Goal: Book appointment/travel/reservation

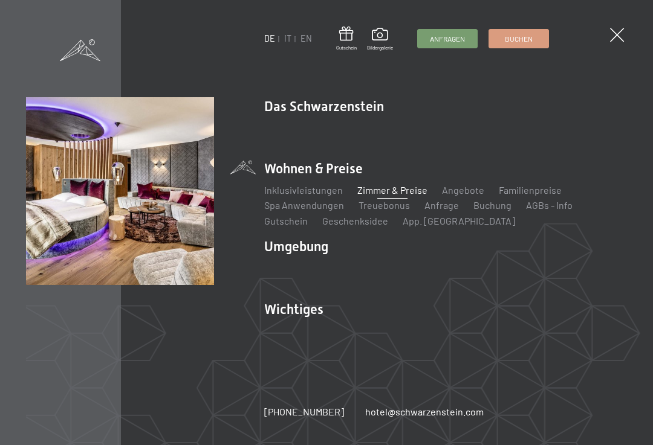
click at [462, 190] on link "Angebote" at bounding box center [463, 189] width 42 height 11
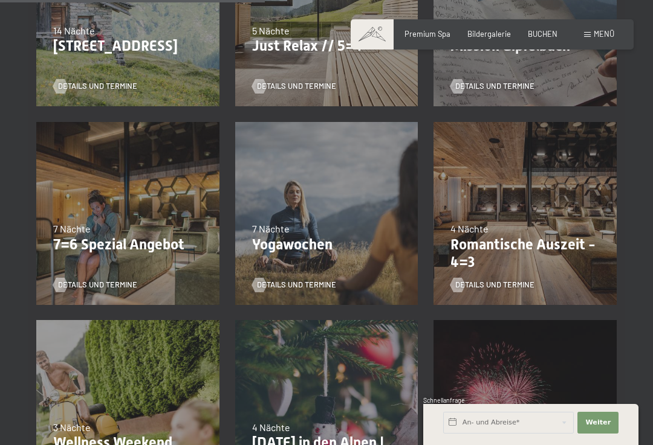
scroll to position [619, 0]
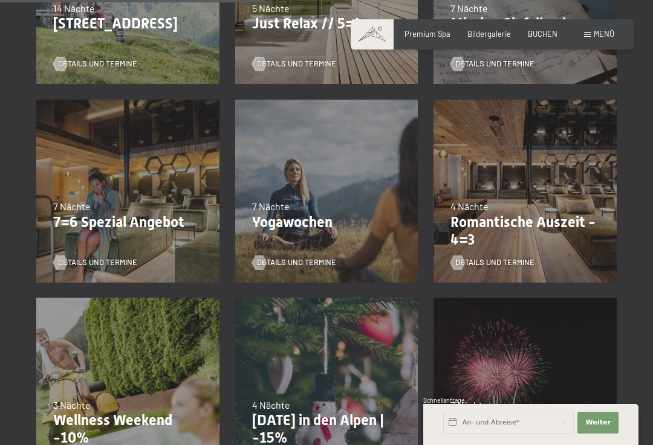
click at [154, 224] on p "7=6 Spezial Angebot" at bounding box center [127, 223] width 149 height 18
click at [129, 263] on span "Details und Termine" at bounding box center [97, 262] width 79 height 11
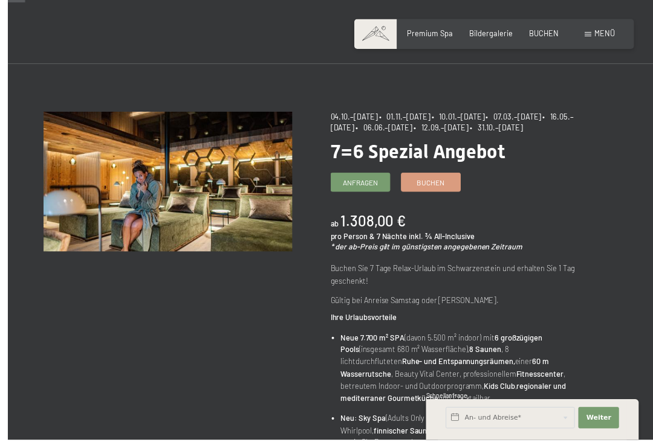
scroll to position [51, 0]
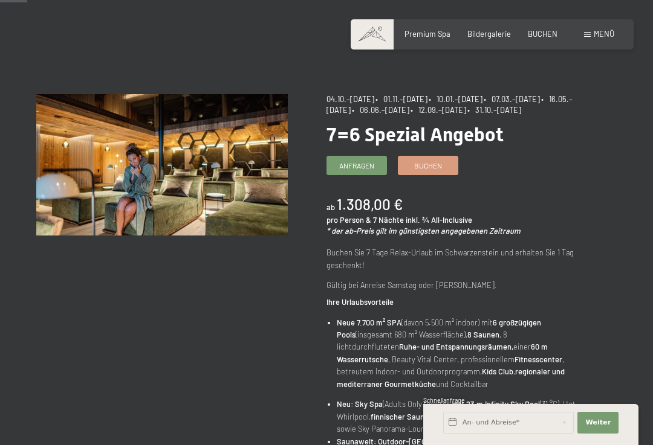
click at [539, 33] on span "BUCHEN" at bounding box center [543, 34] width 30 height 10
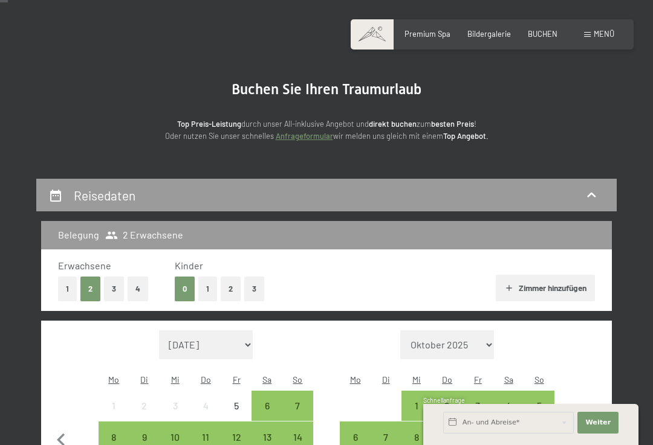
scroll to position [49, 0]
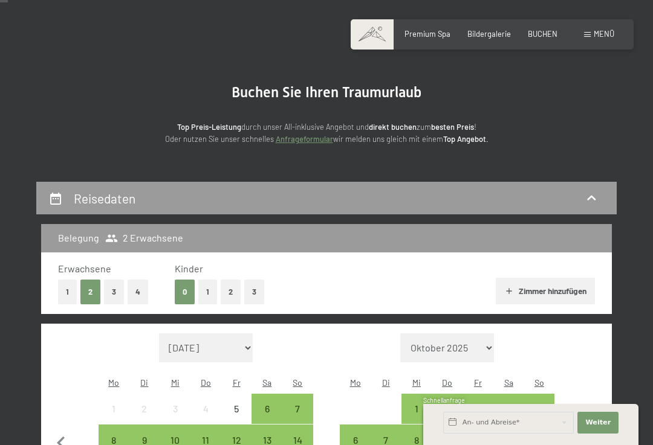
click at [596, 37] on span "Menü" at bounding box center [603, 34] width 21 height 10
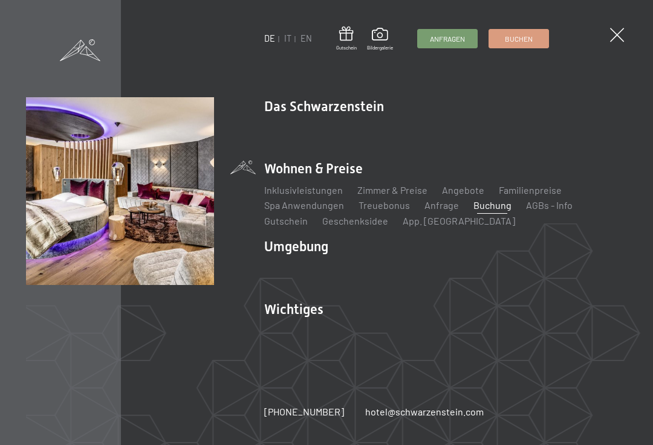
click at [463, 196] on link "Angebote" at bounding box center [463, 189] width 42 height 11
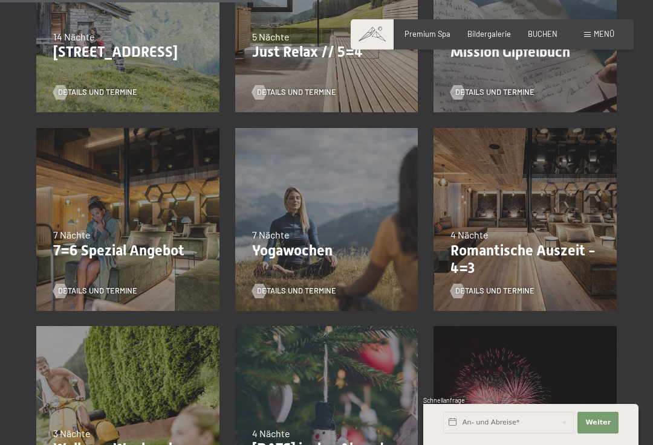
click at [140, 266] on div "04.10.–26.10.2025 01.11.–21.12.2025 10.01.–01.02.2026 07.03.–29.03.2026 16.05.–…" at bounding box center [127, 219] width 199 height 199
click at [144, 252] on p "7=6 Spezial Angebot" at bounding box center [127, 251] width 149 height 18
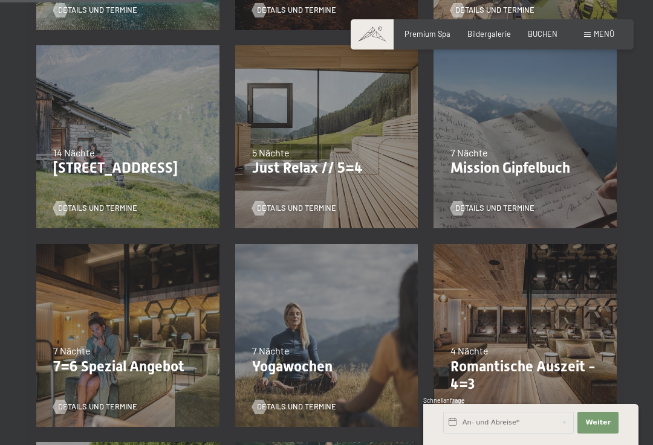
scroll to position [474, 0]
click at [117, 353] on div "7 Nächte" at bounding box center [127, 351] width 149 height 13
click at [111, 353] on div "7 Nächte" at bounding box center [127, 351] width 149 height 13
click at [102, 407] on span "Details und Termine" at bounding box center [97, 407] width 79 height 11
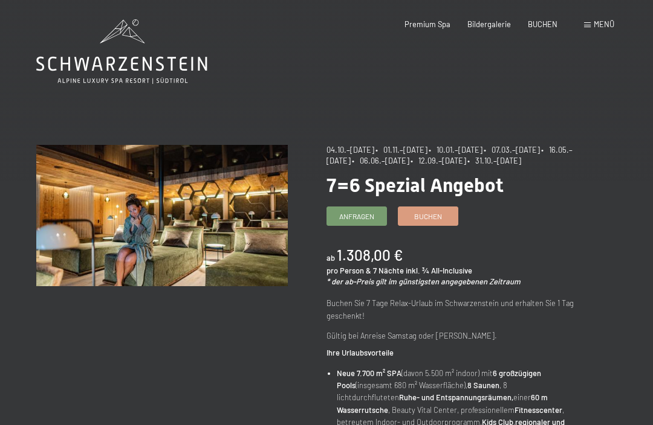
click at [543, 28] on div "BUCHEN" at bounding box center [543, 24] width 30 height 11
click at [549, 25] on span "BUCHEN" at bounding box center [543, 24] width 30 height 10
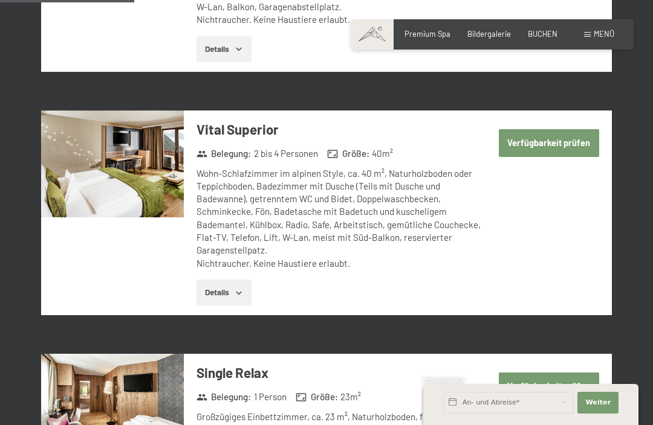
scroll to position [873, 0]
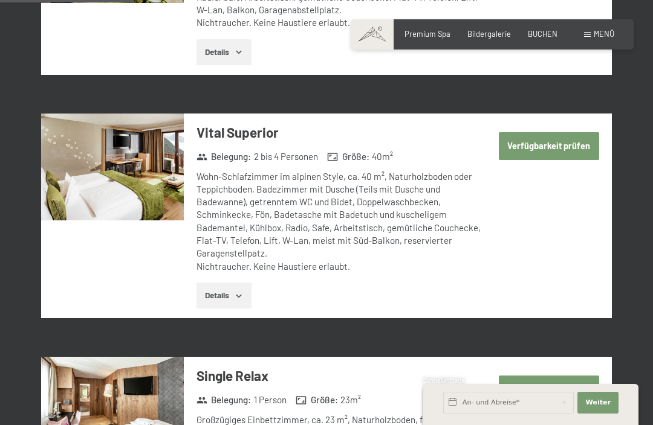
click at [556, 133] on button "Verfügbarkeit prüfen" at bounding box center [549, 146] width 100 height 28
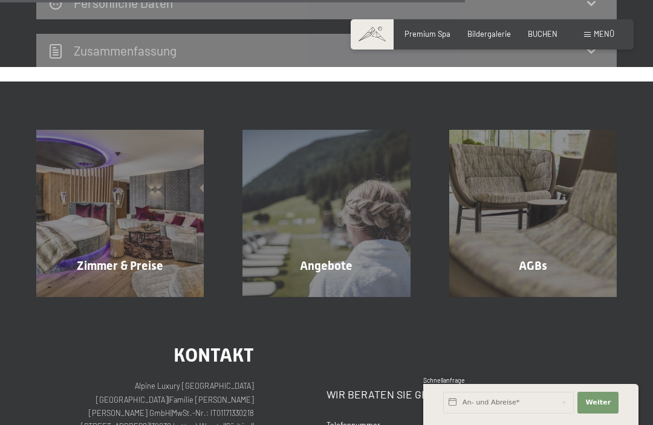
scroll to position [737, 0]
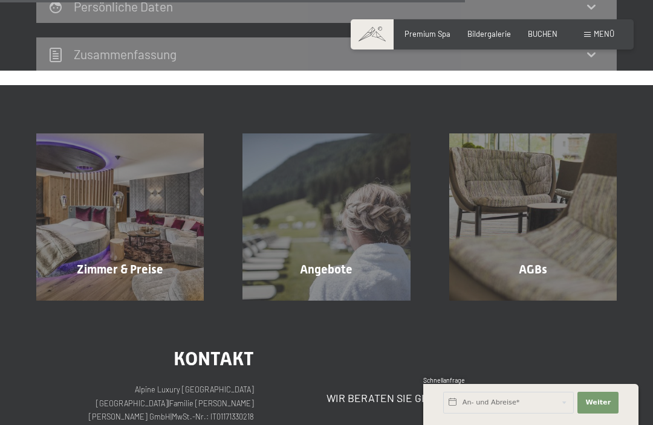
click at [148, 262] on span "Zimmer & Preise" at bounding box center [120, 269] width 86 height 15
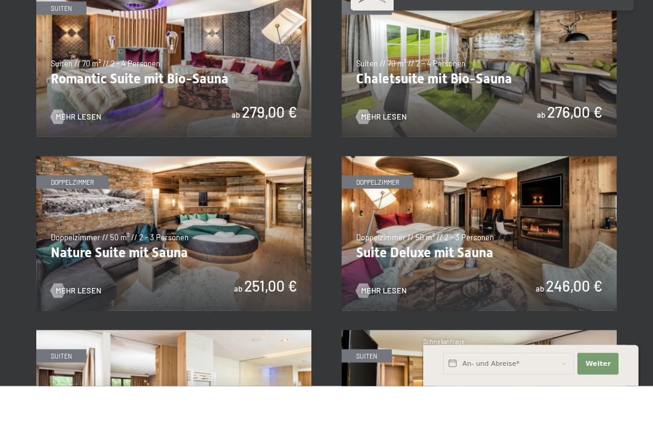
scroll to position [836, 0]
